Goal: Task Accomplishment & Management: Use online tool/utility

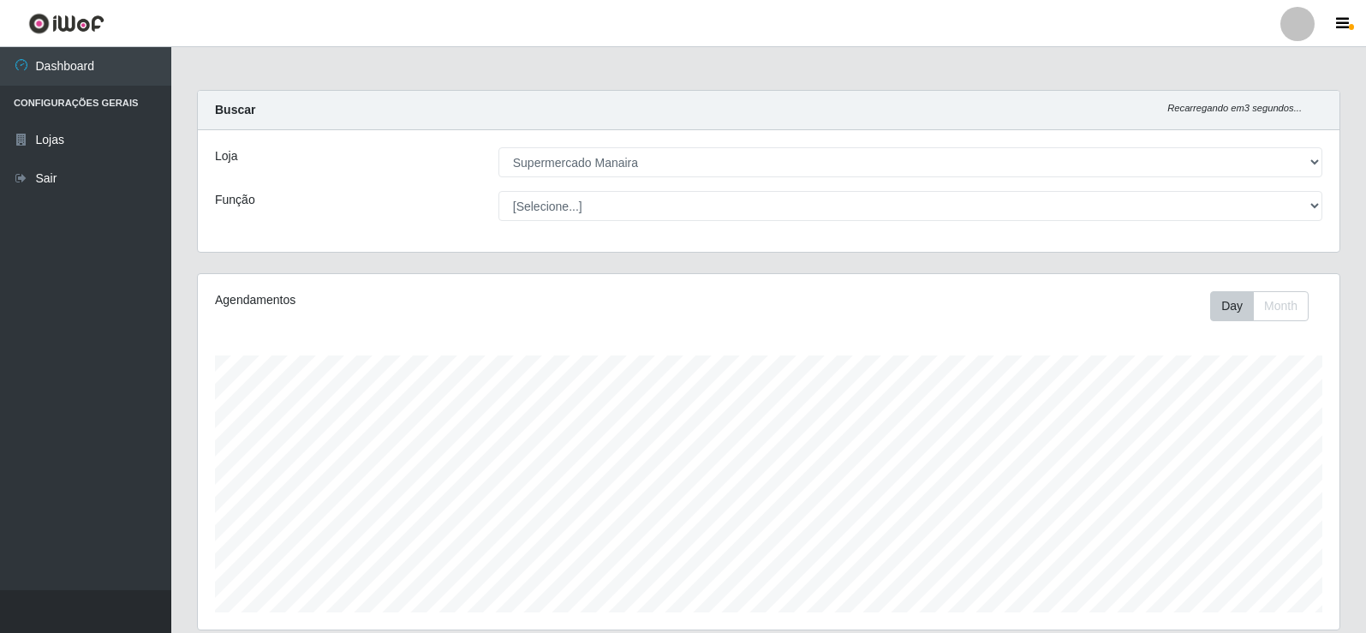
select select "443"
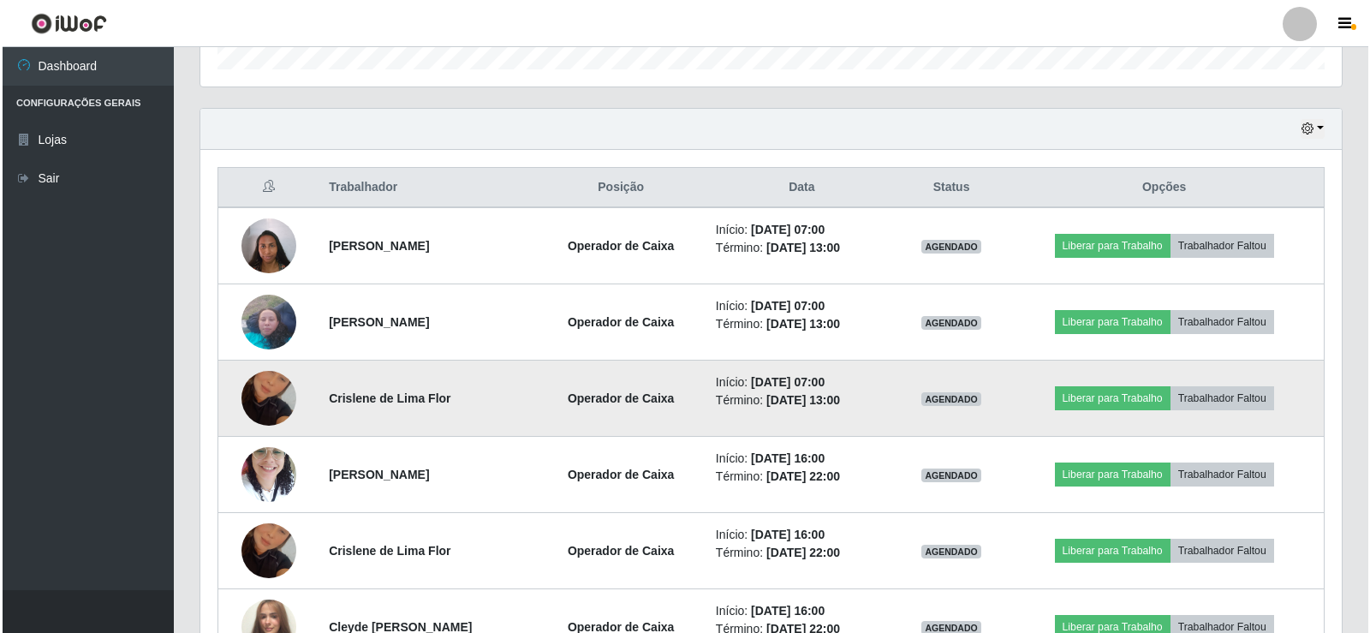
scroll to position [355, 1142]
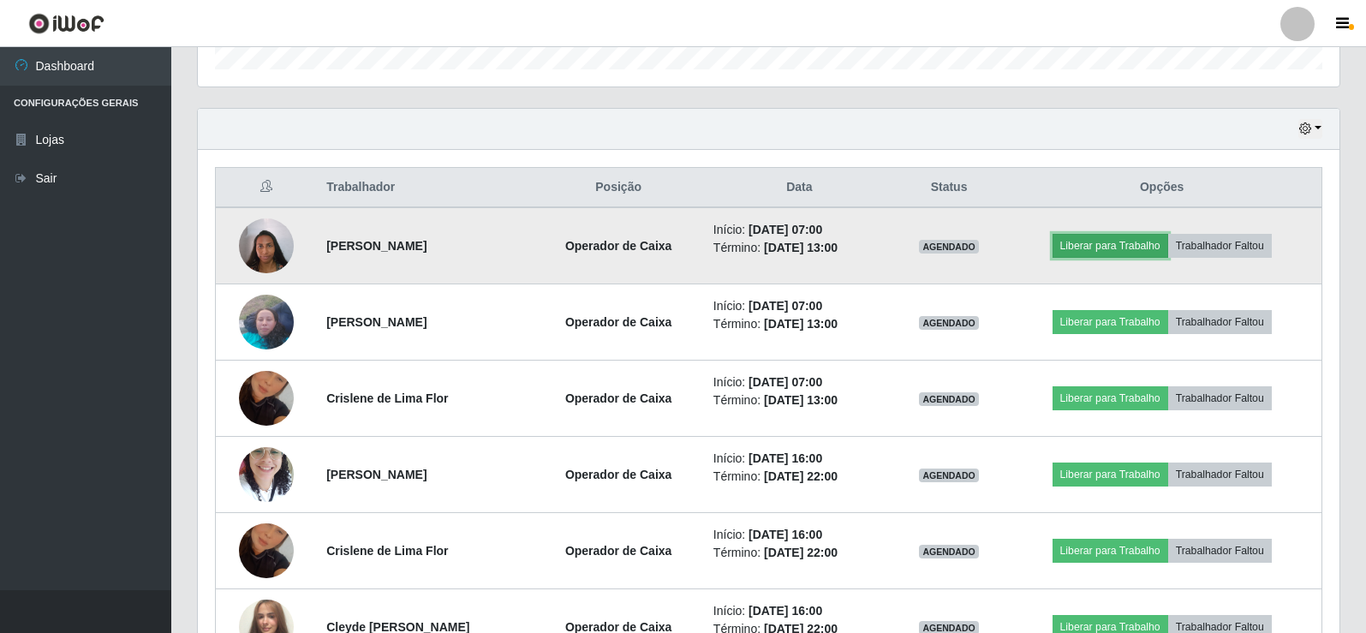
click at [1157, 247] on button "Liberar para Trabalho" at bounding box center [1111, 246] width 116 height 24
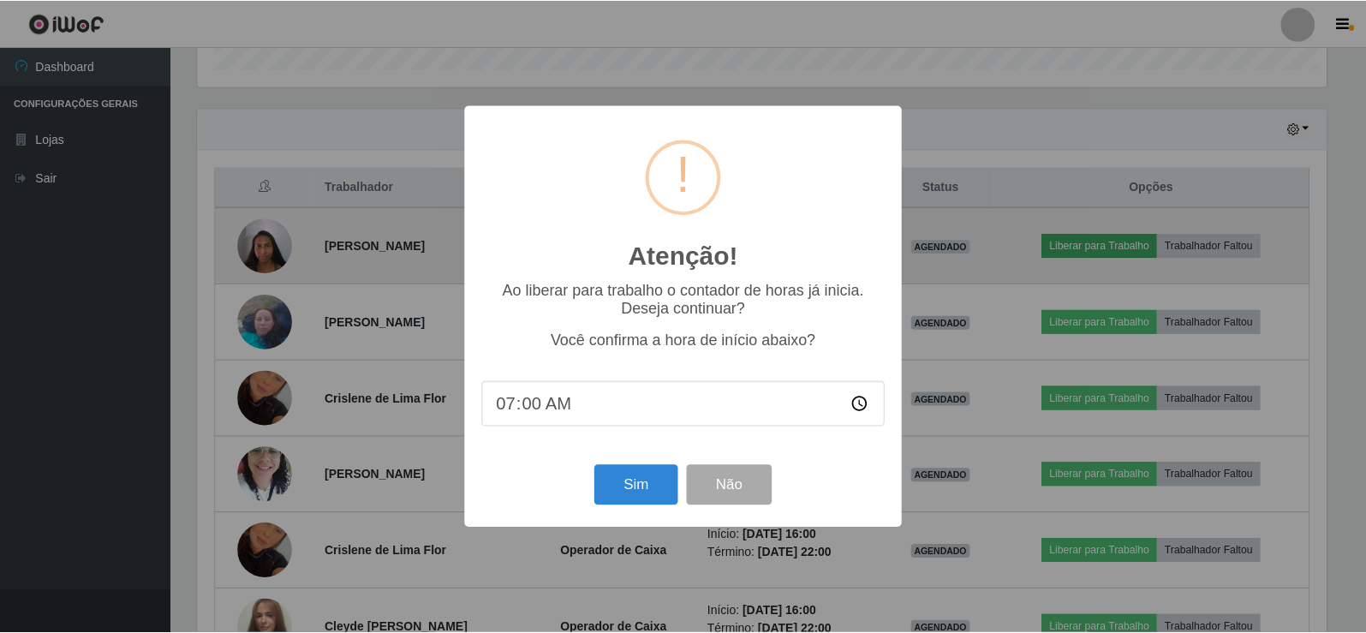
scroll to position [355, 1133]
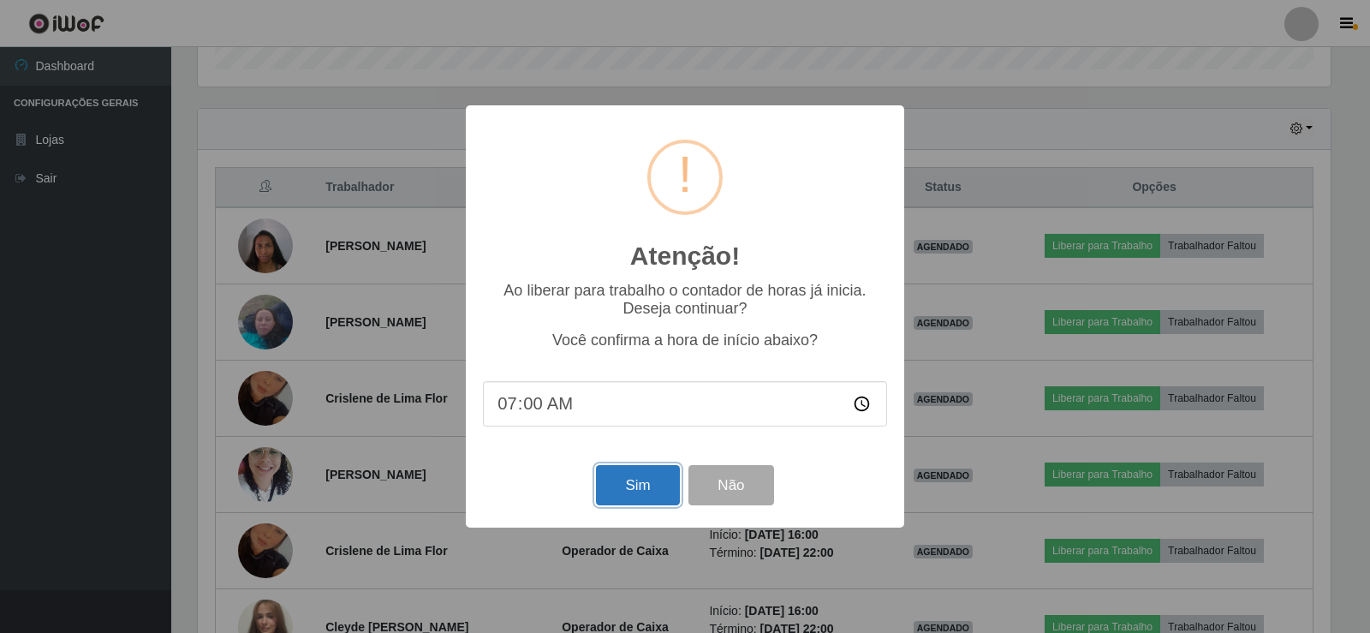
click at [643, 489] on button "Sim" at bounding box center [637, 485] width 83 height 40
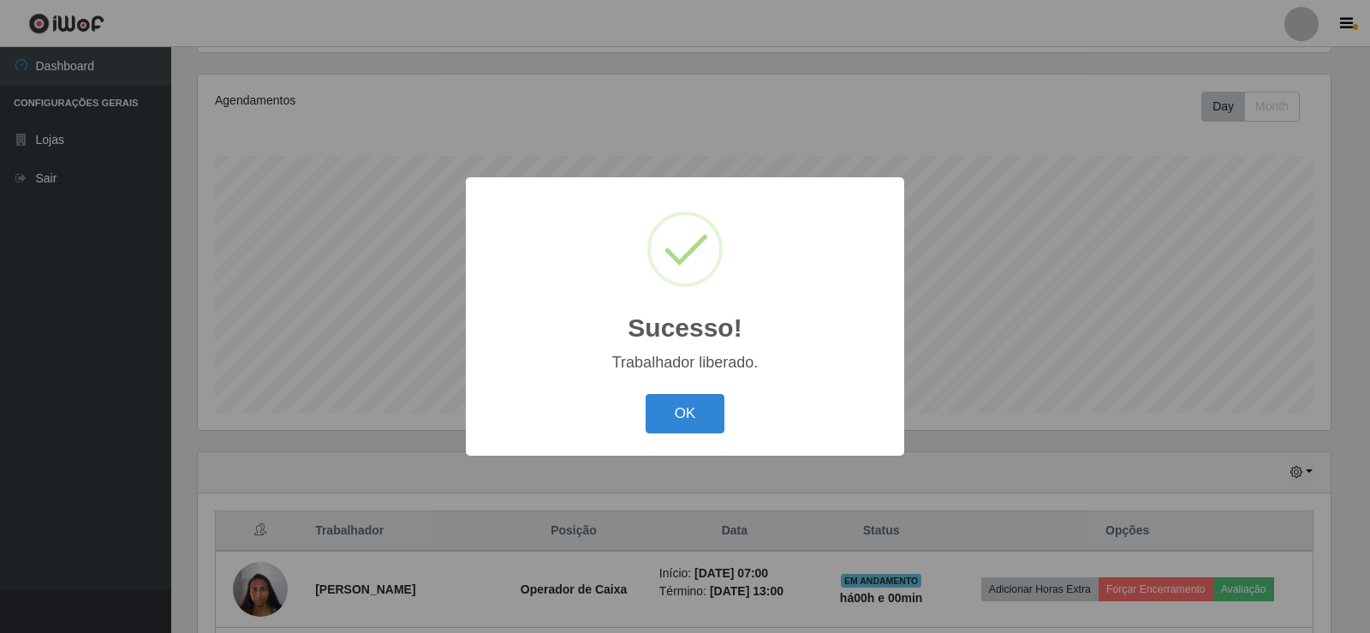
drag, startPoint x: 680, startPoint y: 418, endPoint x: 1370, endPoint y: 465, distance: 691.1
click at [702, 423] on button "OK" at bounding box center [686, 414] width 80 height 40
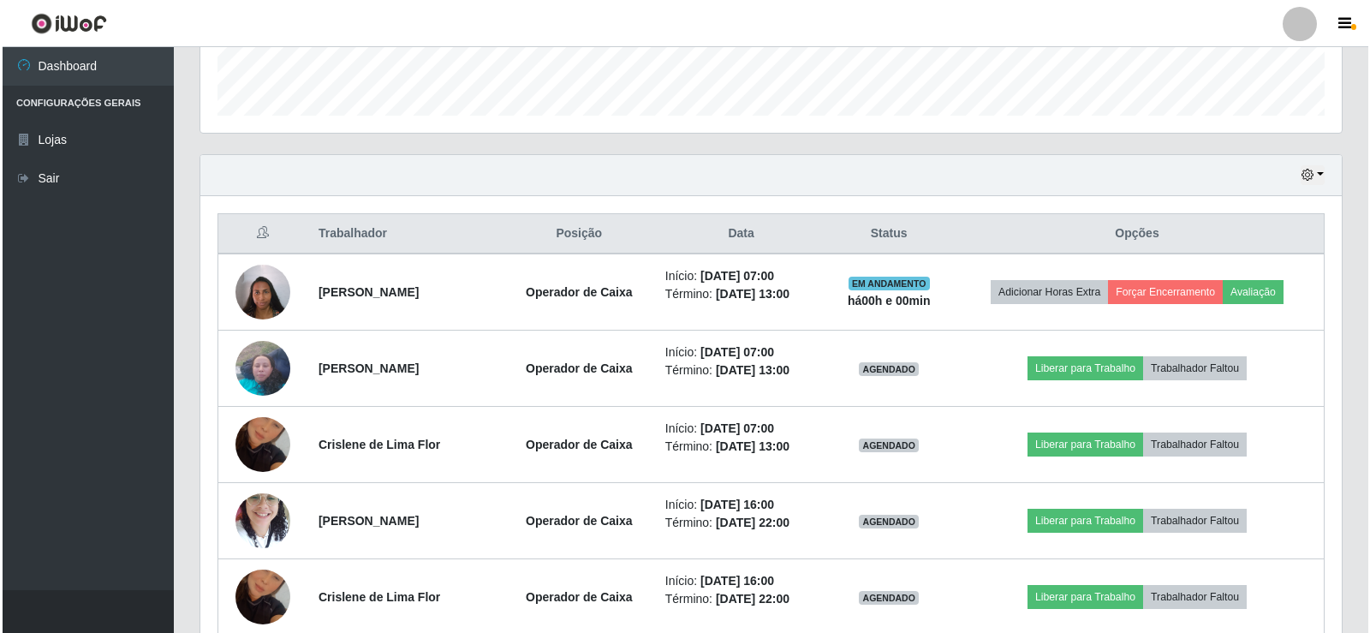
scroll to position [505, 0]
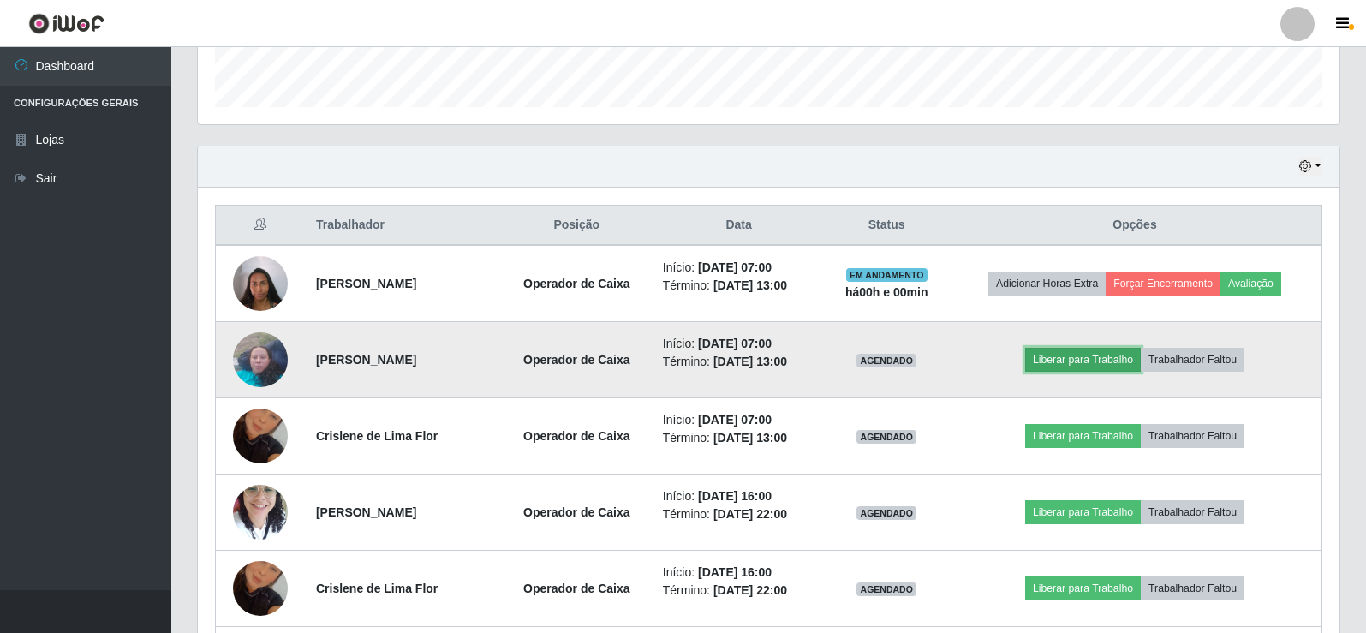
click at [1082, 361] on button "Liberar para Trabalho" at bounding box center [1083, 360] width 116 height 24
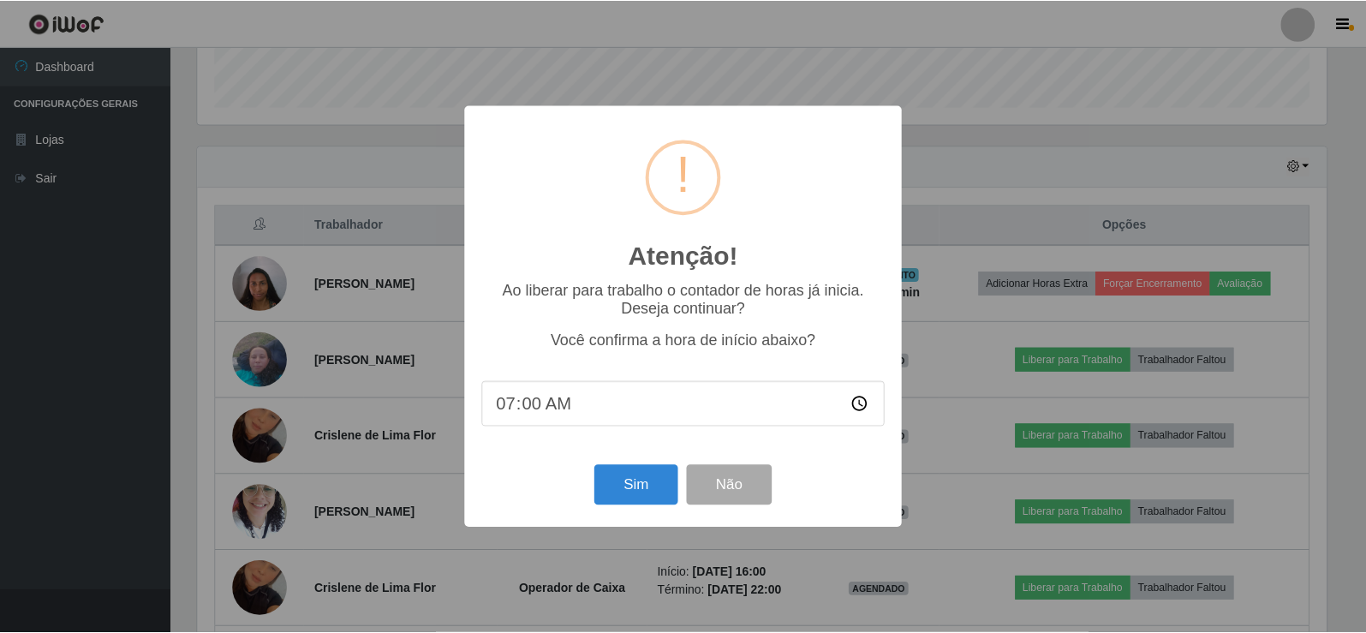
scroll to position [355, 1133]
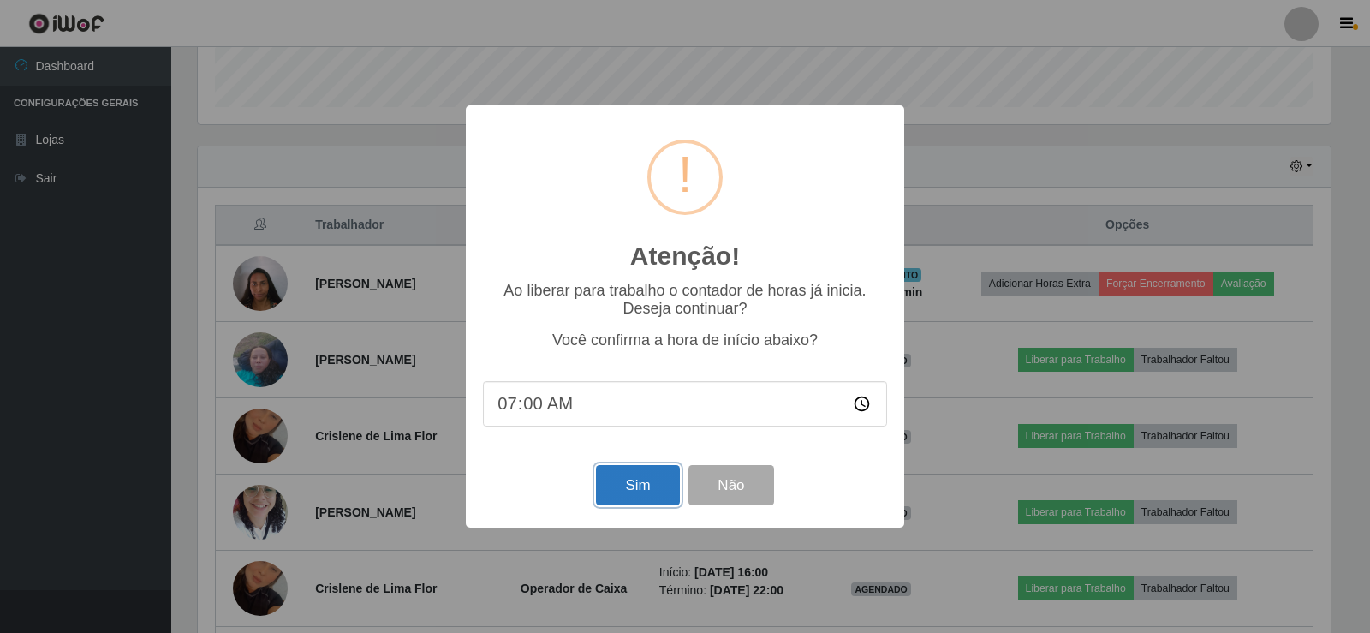
click at [645, 486] on button "Sim" at bounding box center [637, 485] width 83 height 40
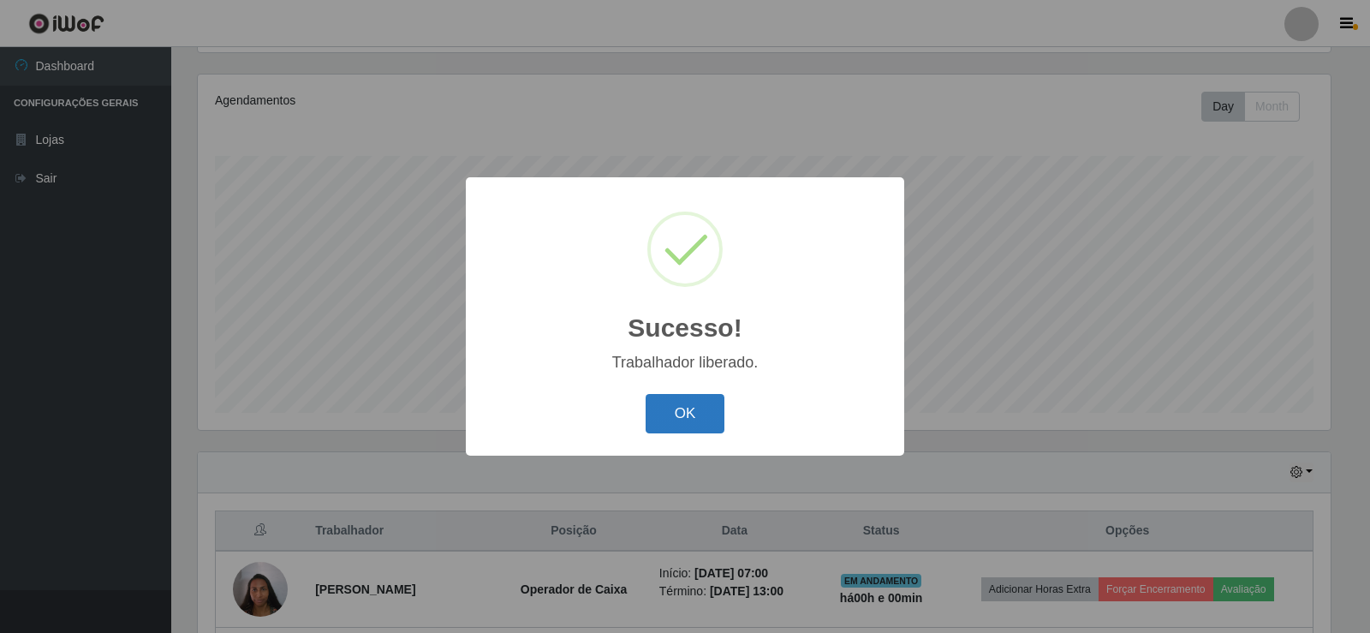
click at [679, 415] on button "OK" at bounding box center [686, 414] width 80 height 40
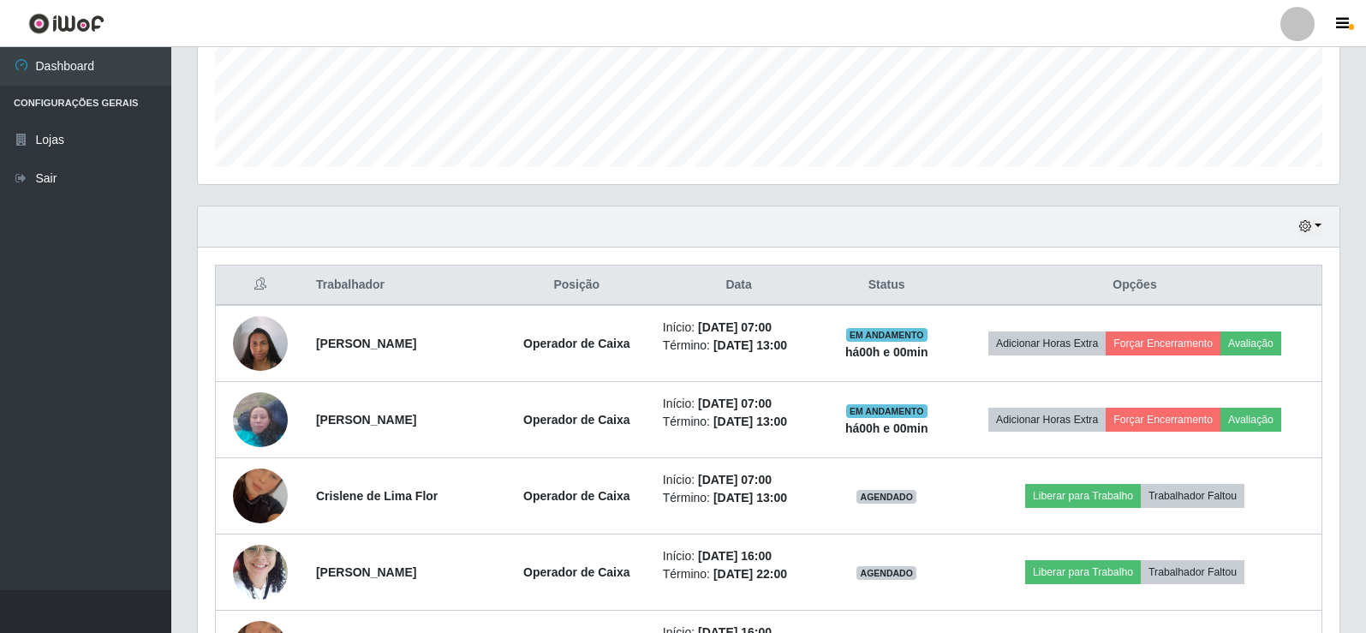
scroll to position [458, 0]
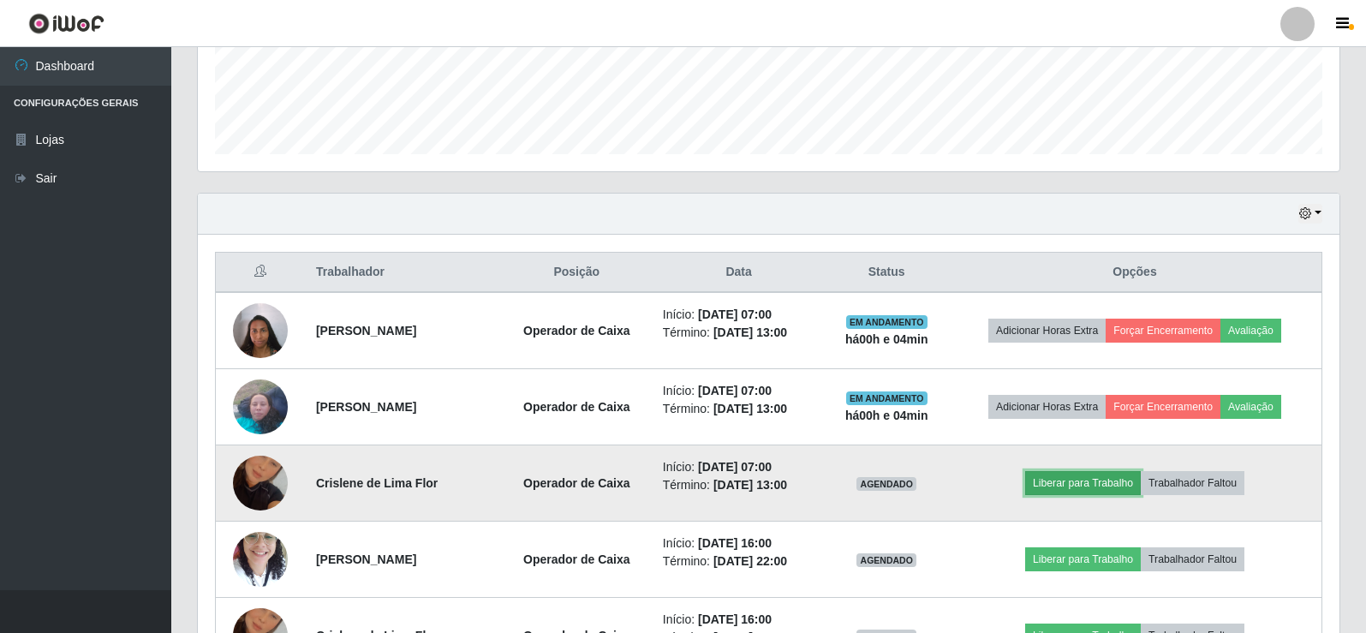
click at [1124, 488] on button "Liberar para Trabalho" at bounding box center [1083, 483] width 116 height 24
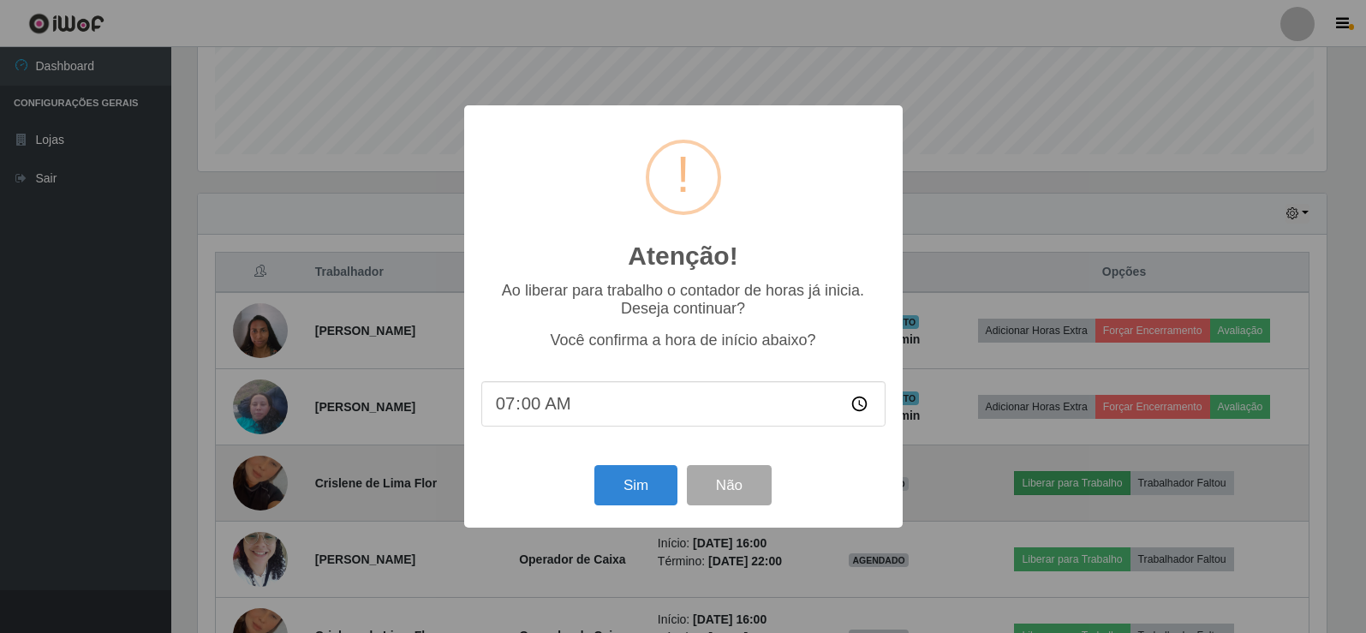
scroll to position [355, 1133]
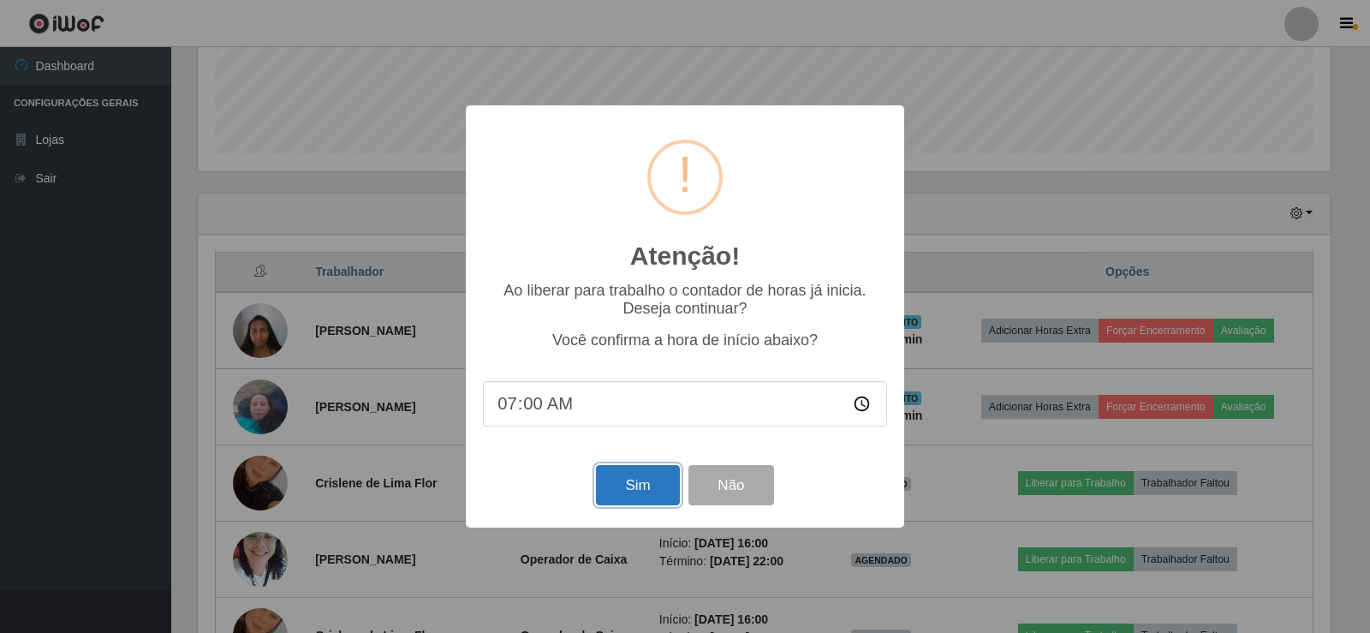
click at [672, 486] on button "Sim" at bounding box center [637, 485] width 83 height 40
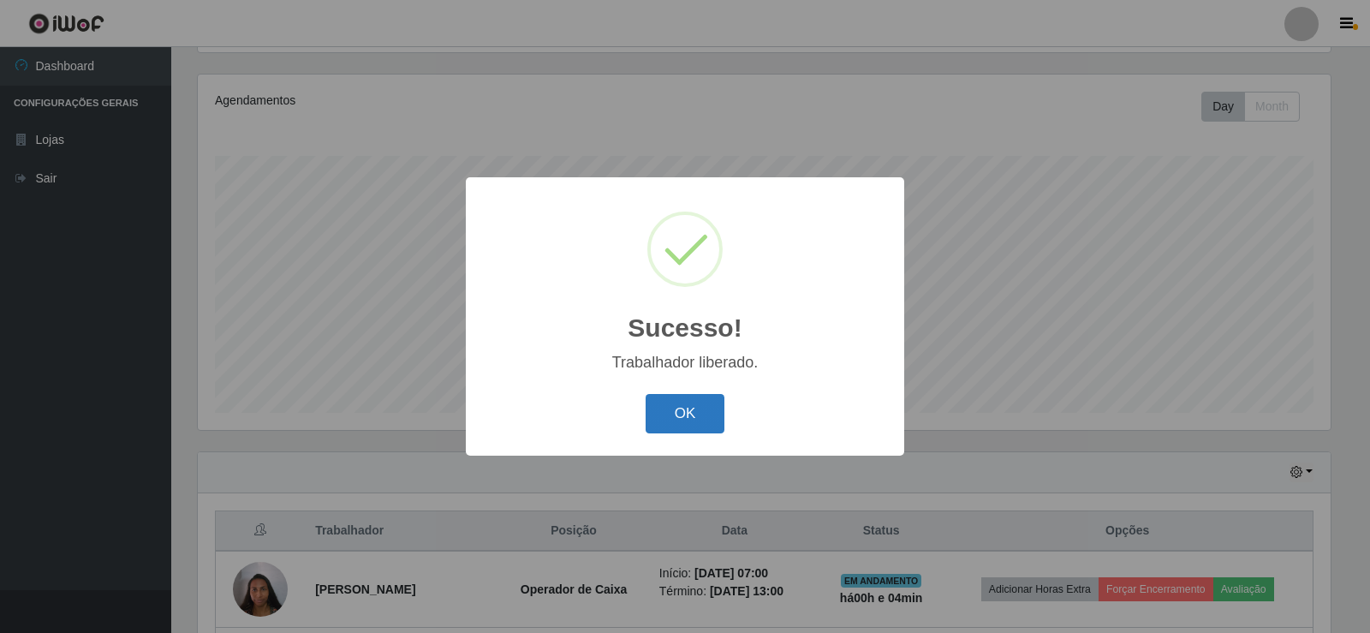
click at [703, 416] on button "OK" at bounding box center [686, 414] width 80 height 40
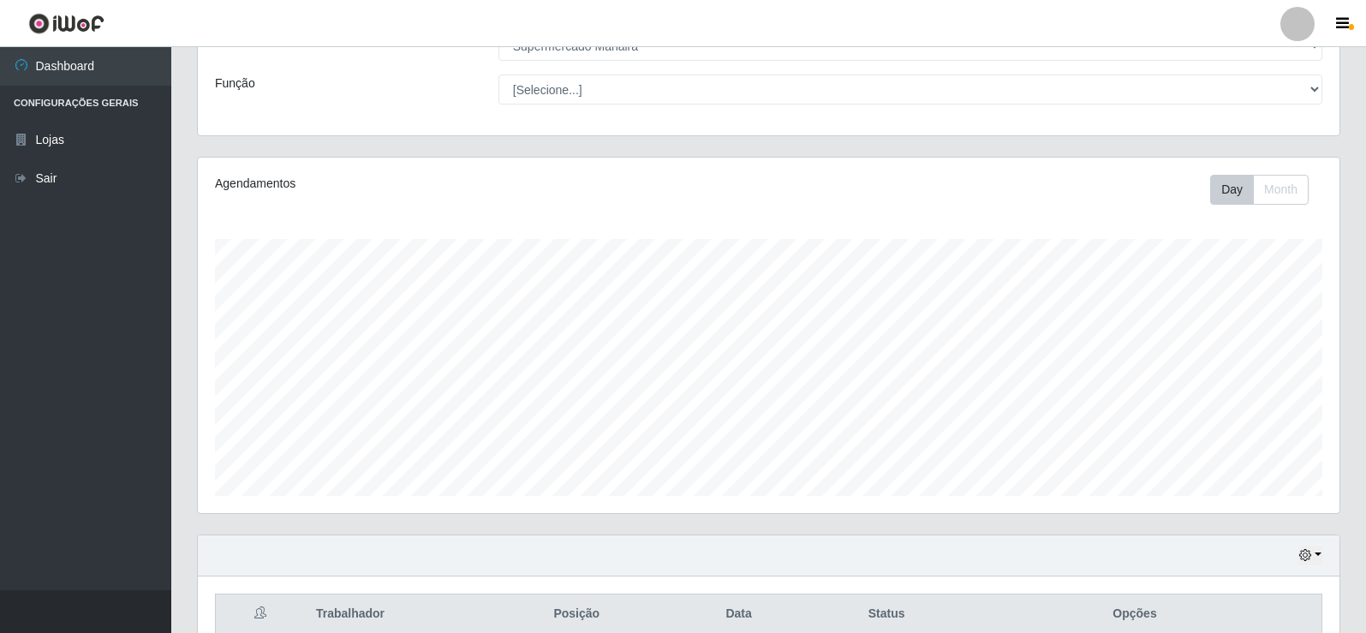
scroll to position [0, 0]
